Goal: Use online tool/utility: Utilize a website feature to perform a specific function

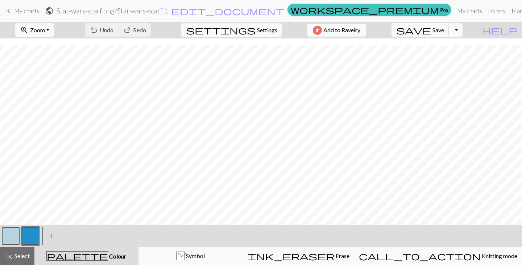
scroll to position [290, 0]
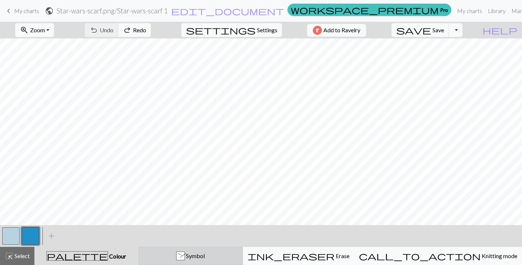
click at [205, 257] on span "Symbol" at bounding box center [195, 255] width 20 height 7
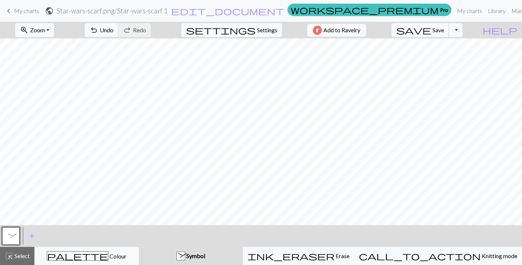
click at [431, 29] on span "save" at bounding box center [413, 30] width 35 height 10
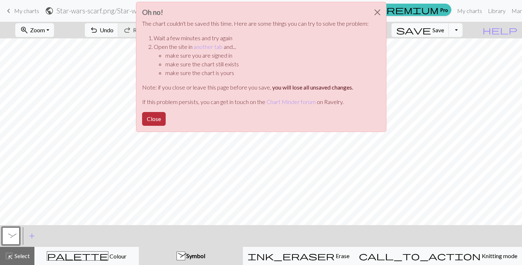
click at [151, 113] on button "Close" at bounding box center [154, 119] width 24 height 14
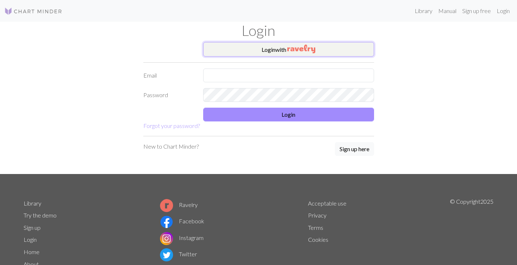
click at [269, 56] on button "Login with" at bounding box center [288, 49] width 171 height 15
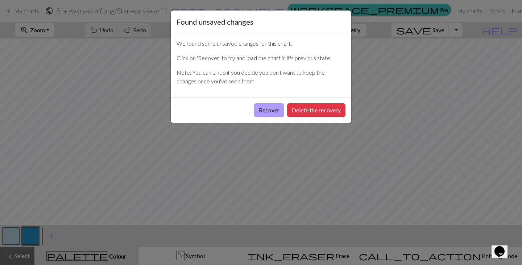
click at [263, 111] on button "Recover" at bounding box center [269, 110] width 30 height 14
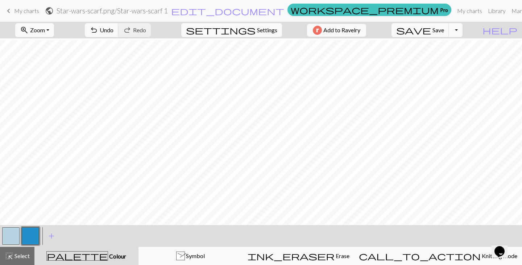
scroll to position [254, 0]
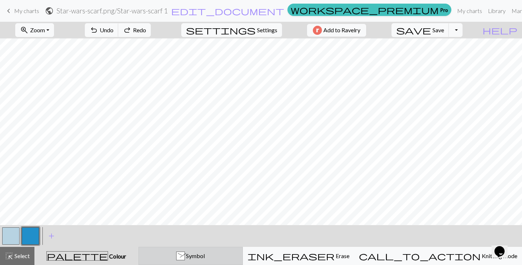
click at [205, 257] on span "Symbol" at bounding box center [195, 255] width 20 height 7
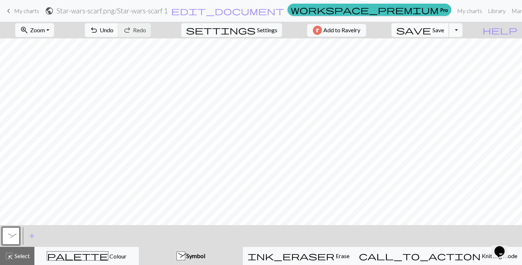
click at [431, 29] on span "save" at bounding box center [413, 30] width 35 height 10
